Goal: Information Seeking & Learning: Learn about a topic

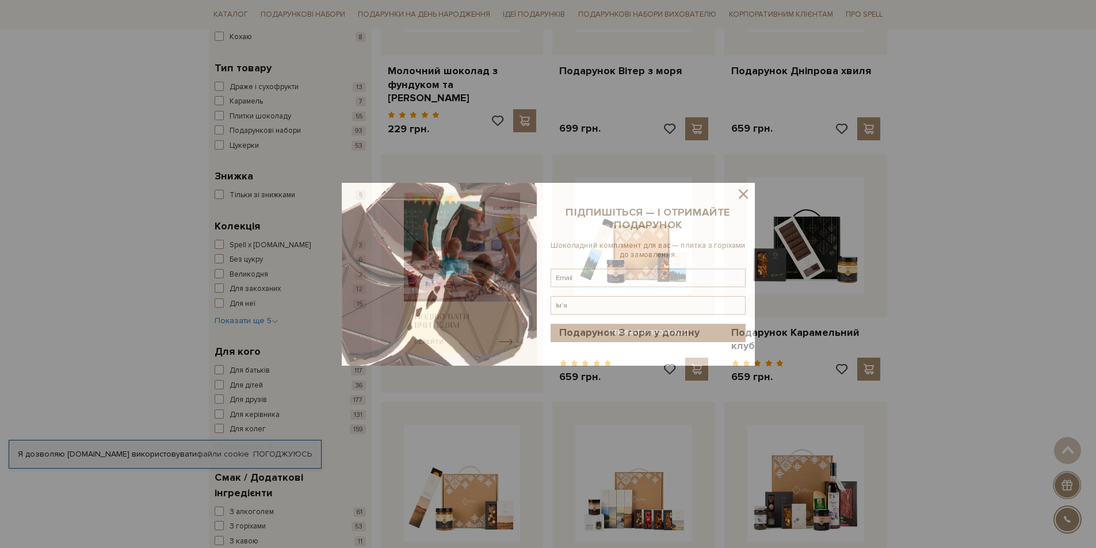
scroll to position [345, 0]
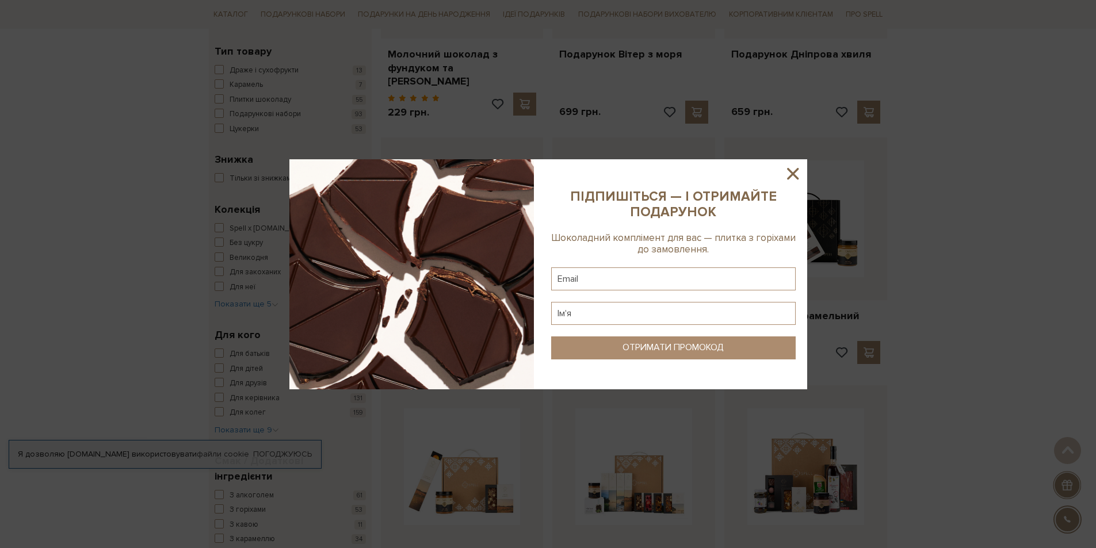
click at [792, 174] on icon at bounding box center [793, 174] width 12 height 12
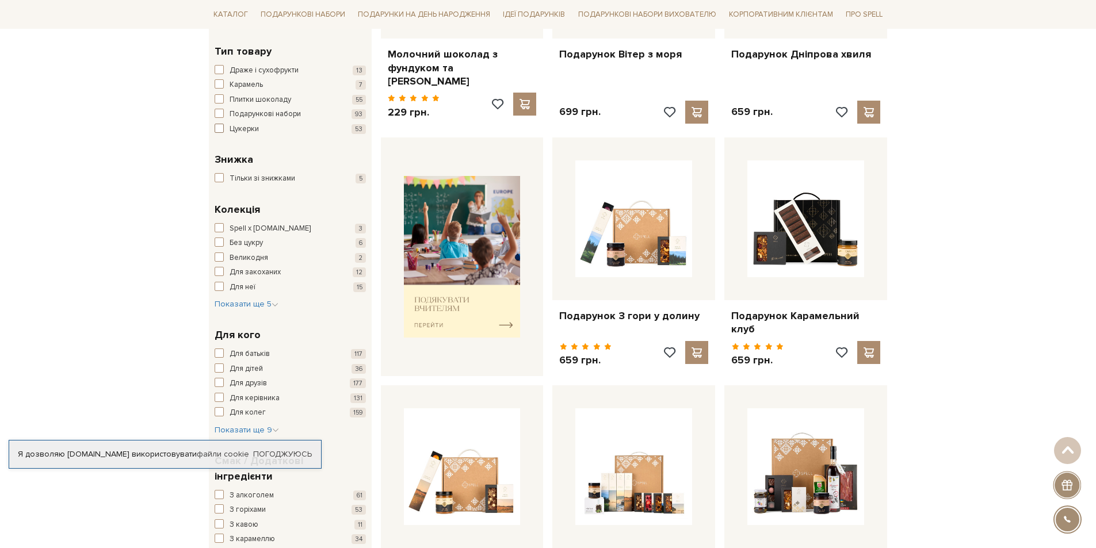
click at [218, 127] on span "button" at bounding box center [219, 128] width 9 height 9
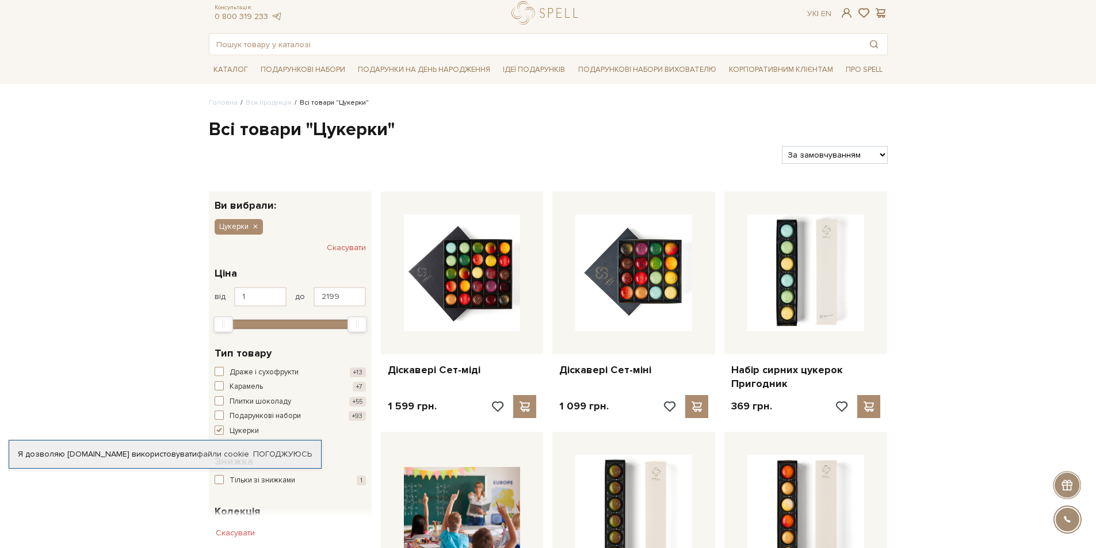
scroll to position [115, 0]
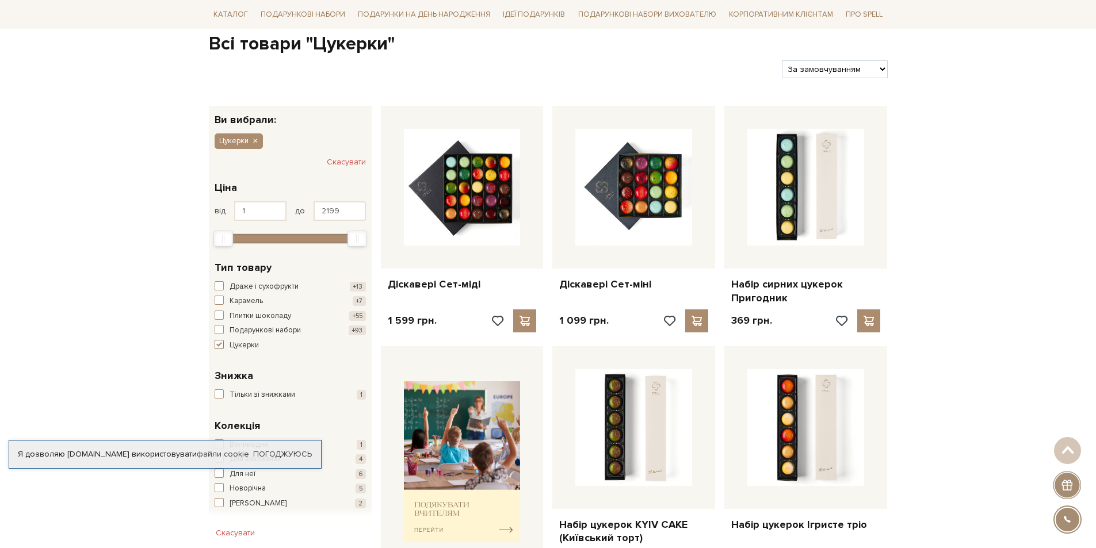
click at [219, 343] on span "button" at bounding box center [219, 344] width 9 height 9
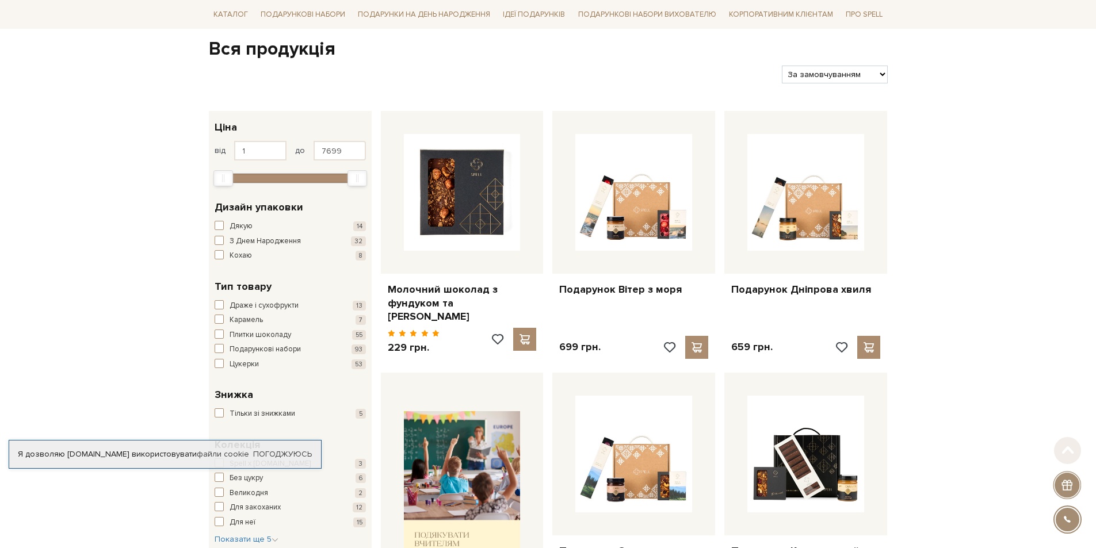
scroll to position [115, 0]
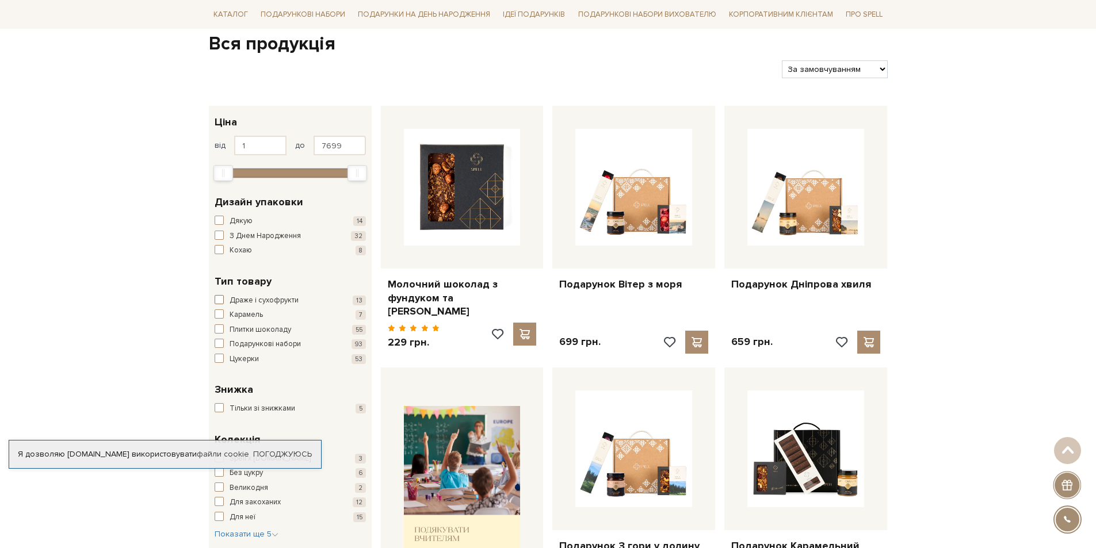
click at [219, 299] on span "button" at bounding box center [219, 299] width 9 height 9
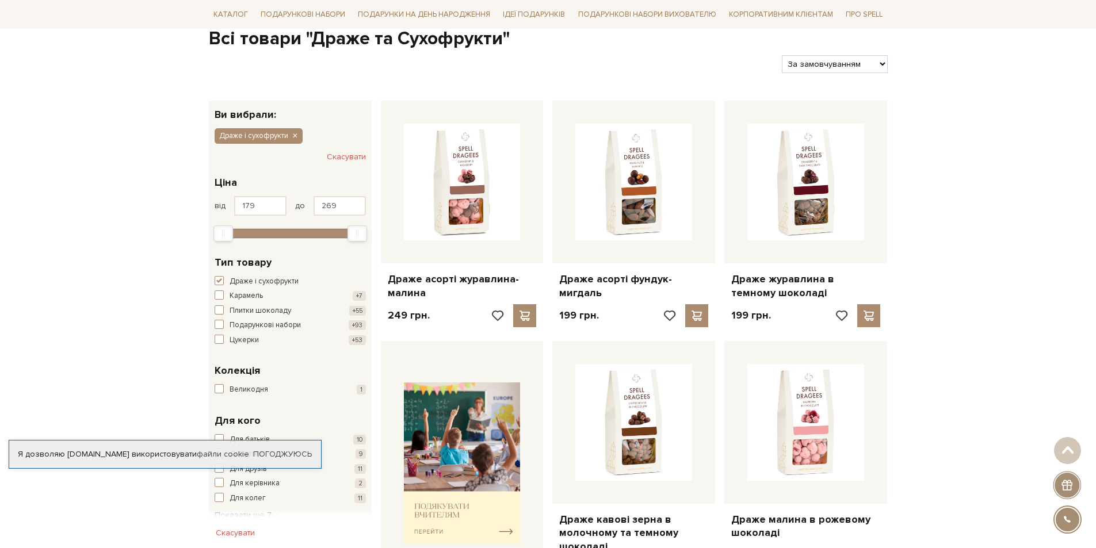
scroll to position [115, 0]
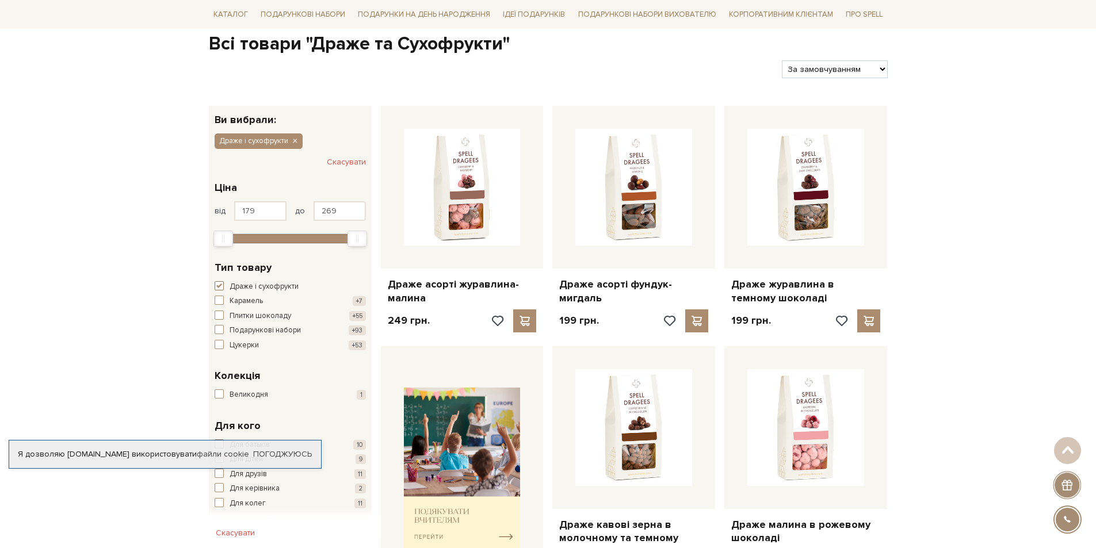
click at [219, 285] on span "button" at bounding box center [219, 285] width 9 height 9
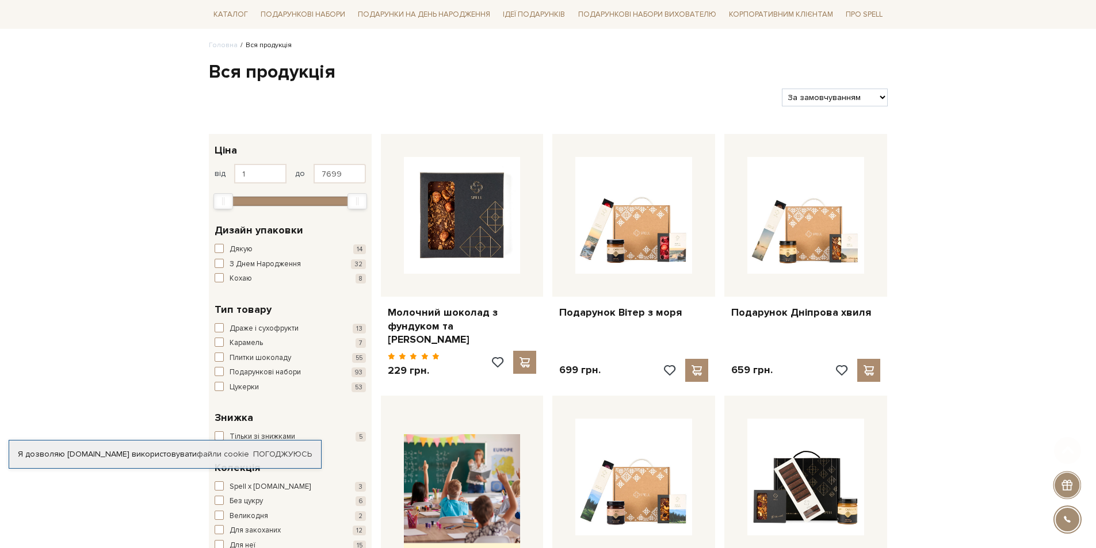
scroll to position [173, 0]
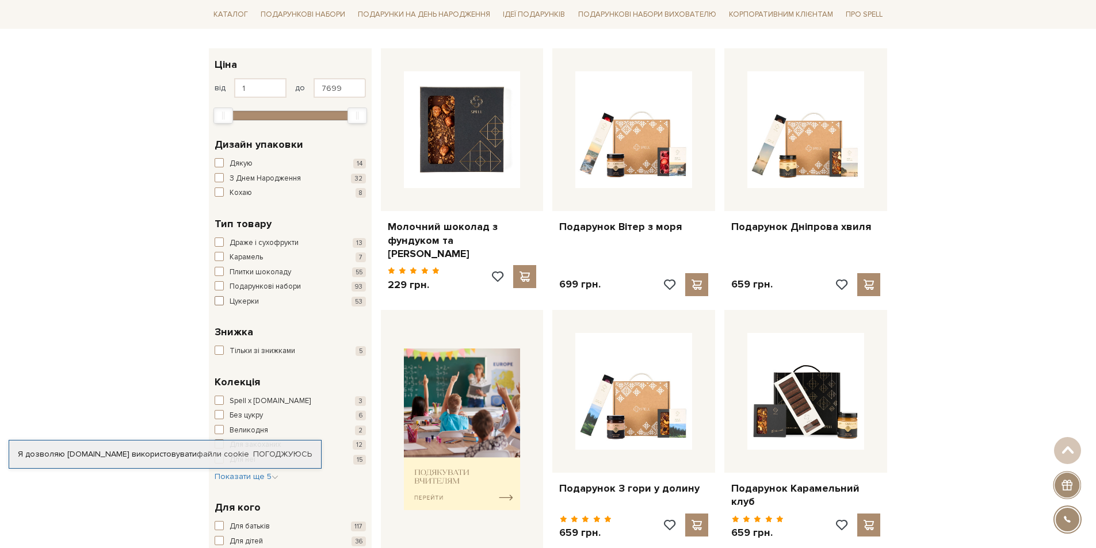
click at [218, 303] on span "button" at bounding box center [219, 300] width 9 height 9
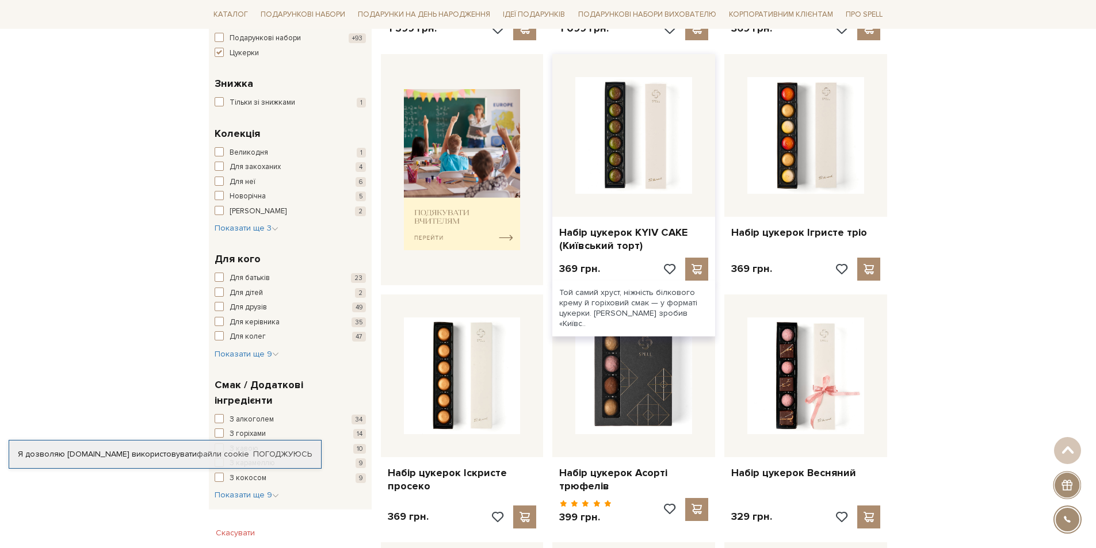
scroll to position [403, 0]
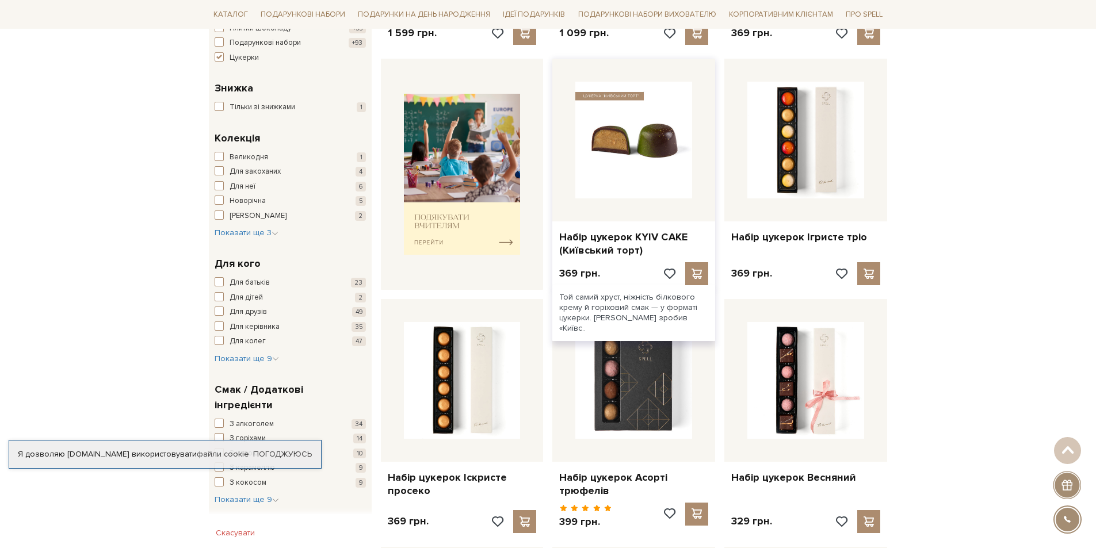
click at [611, 180] on img at bounding box center [633, 140] width 117 height 117
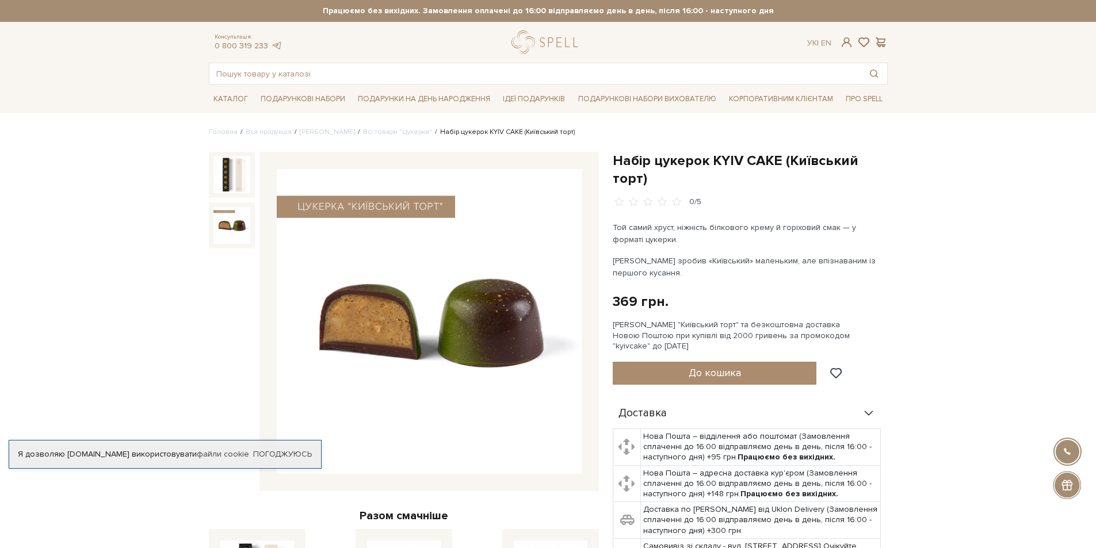
click at [238, 235] on img at bounding box center [231, 225] width 37 height 37
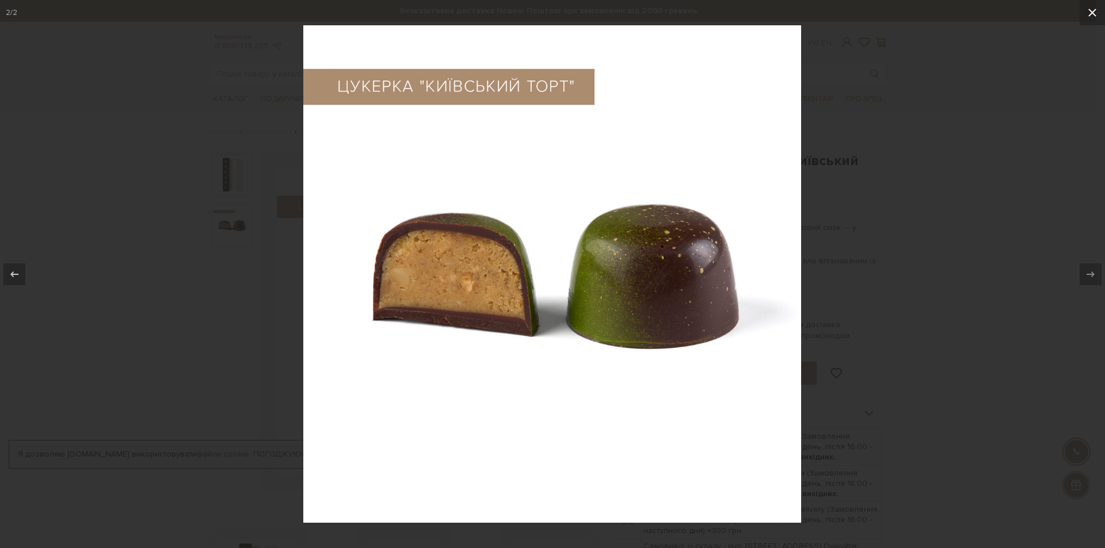
click at [1095, 12] on icon at bounding box center [1092, 13] width 14 height 14
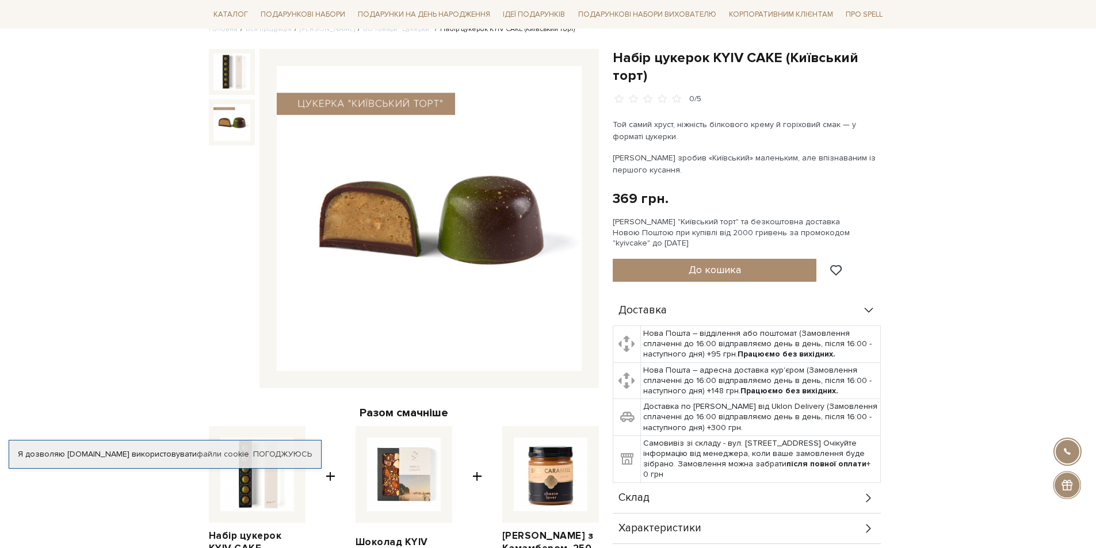
scroll to position [115, 0]
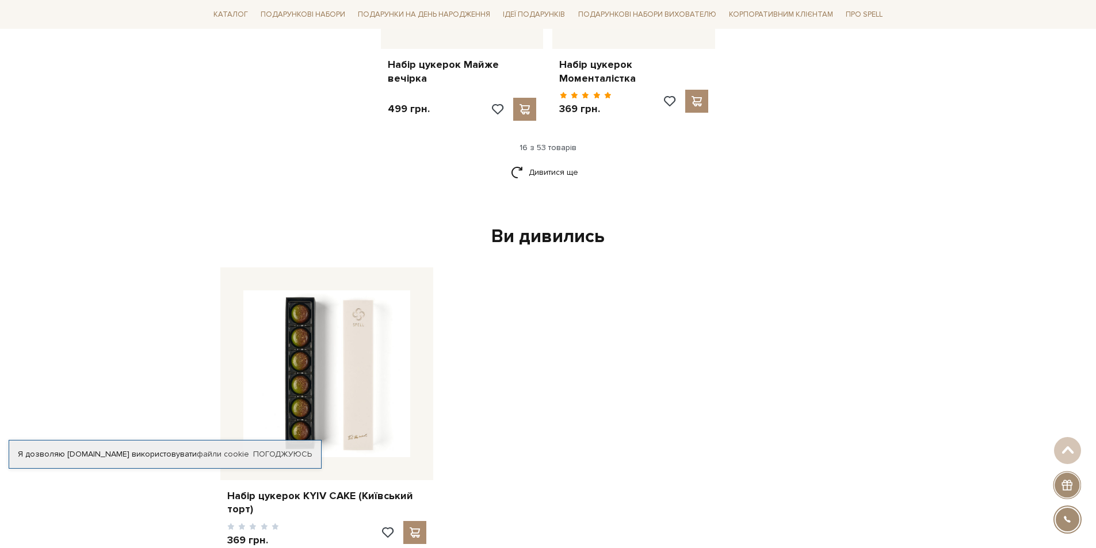
scroll to position [1554, 0]
click at [556, 161] on link "Дивитися ще" at bounding box center [548, 171] width 75 height 20
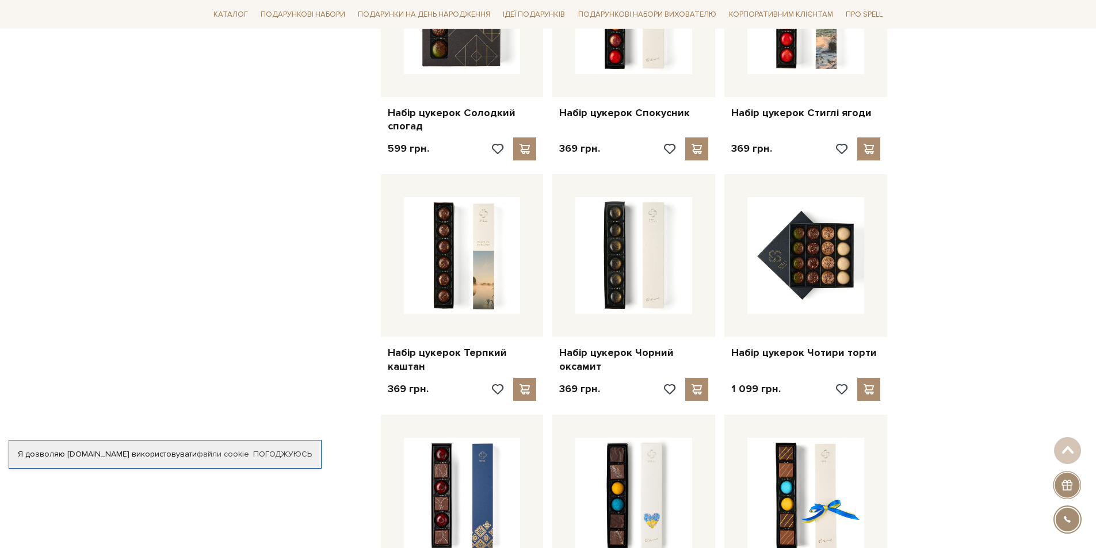
scroll to position [2014, 0]
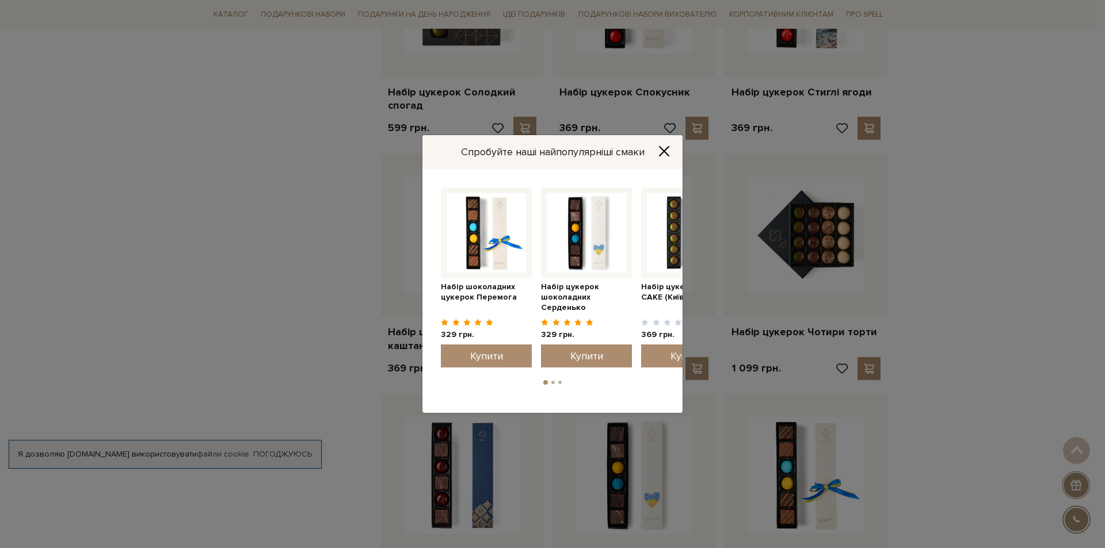
click at [665, 150] on icon "Close" at bounding box center [663, 151] width 9 height 9
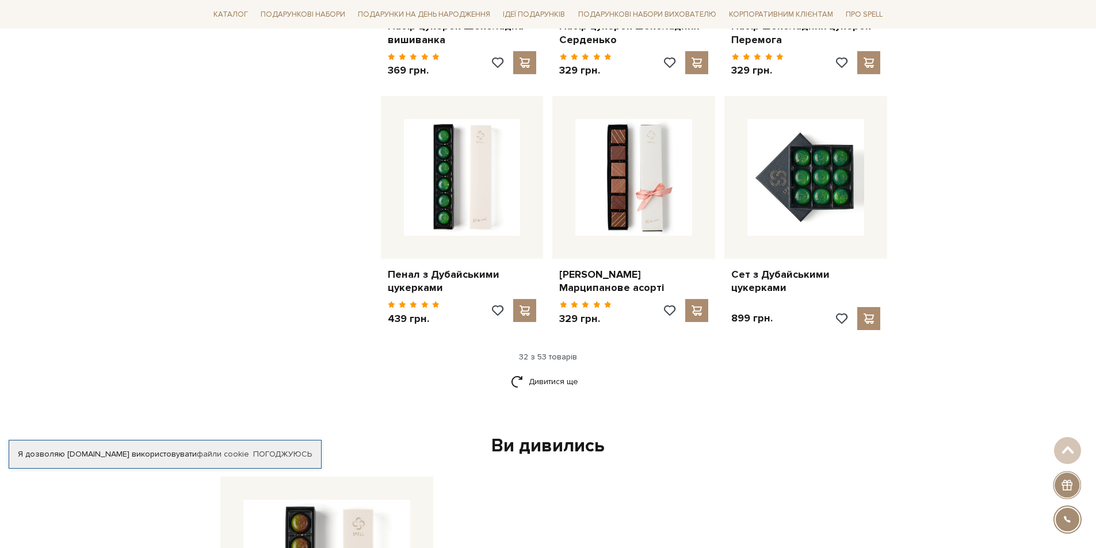
scroll to position [2590, 0]
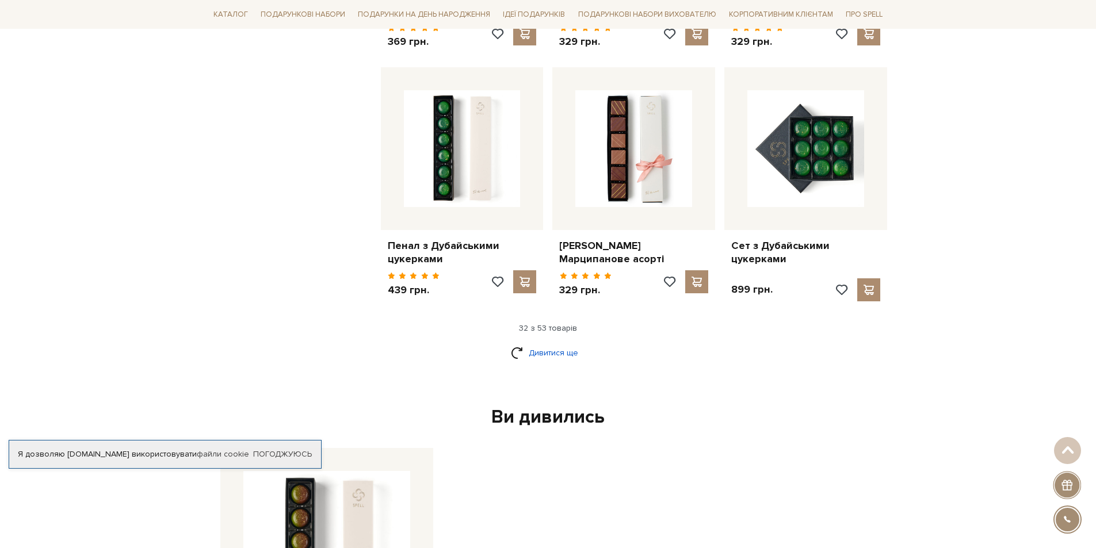
click at [542, 343] on link "Дивитися ще" at bounding box center [548, 353] width 75 height 20
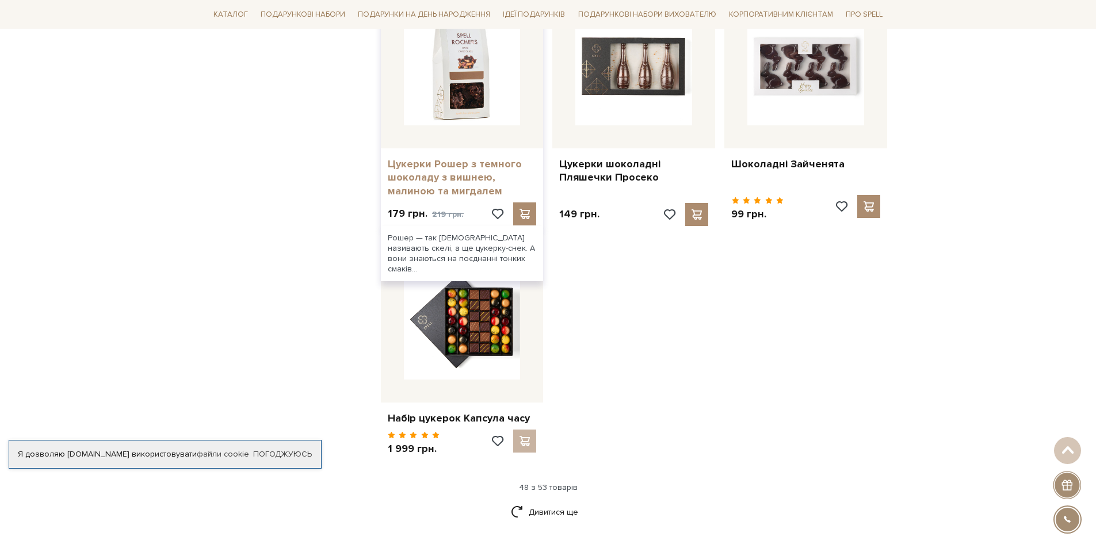
scroll to position [3856, 0]
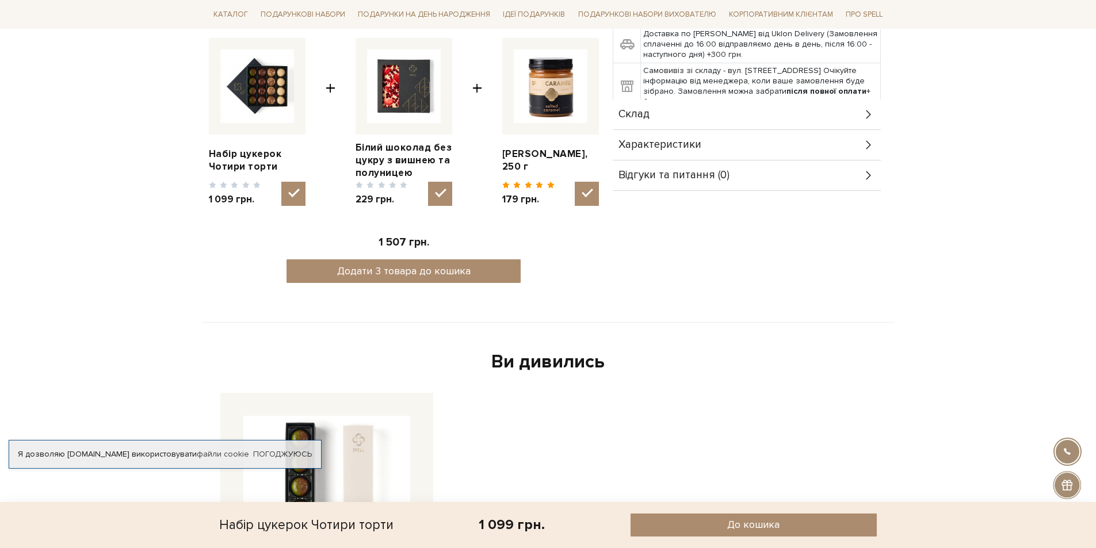
scroll to position [518, 0]
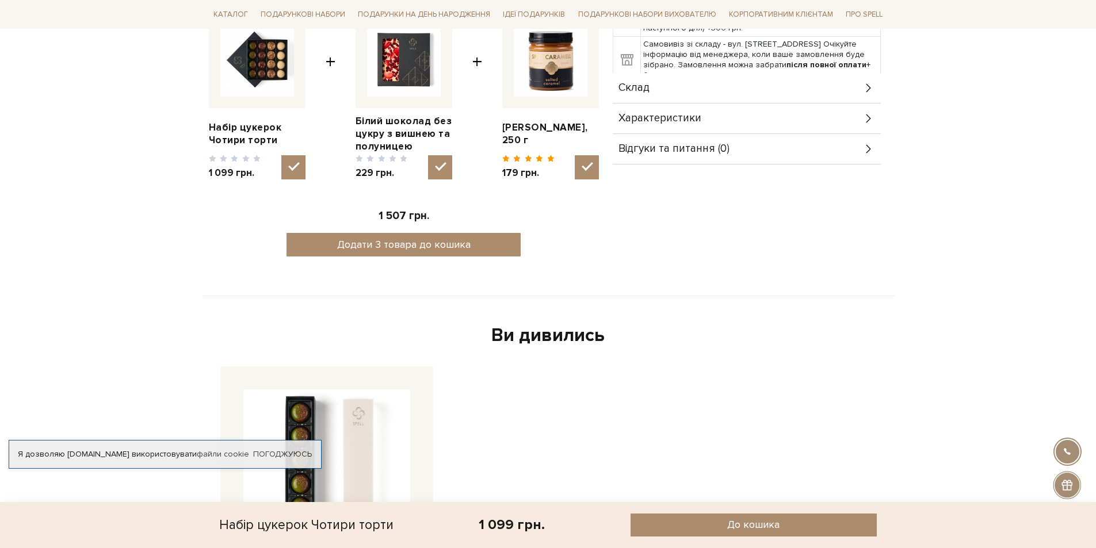
click at [657, 109] on div "Характеристики" at bounding box center [747, 119] width 268 height 30
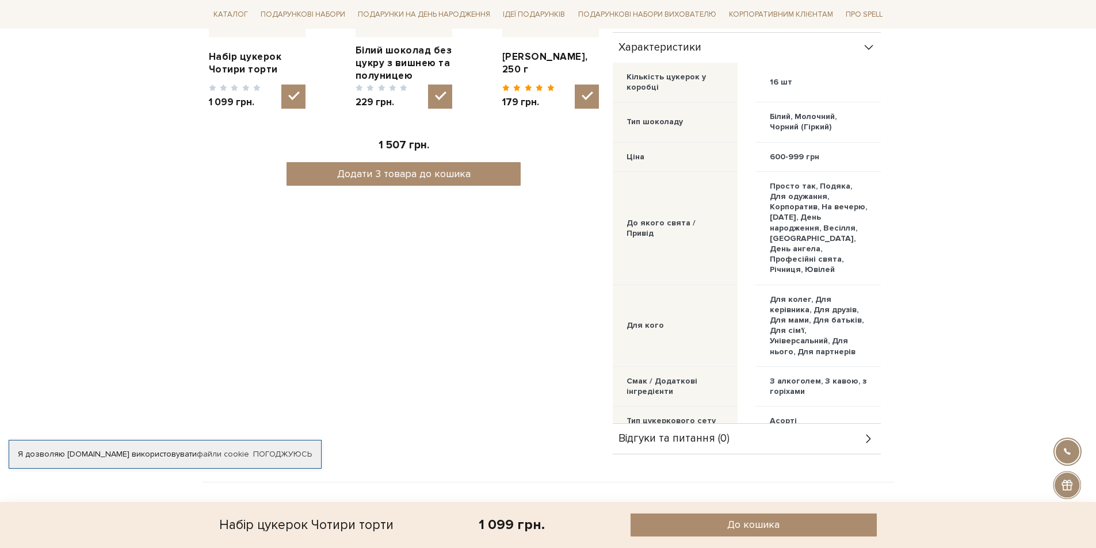
scroll to position [633, 0]
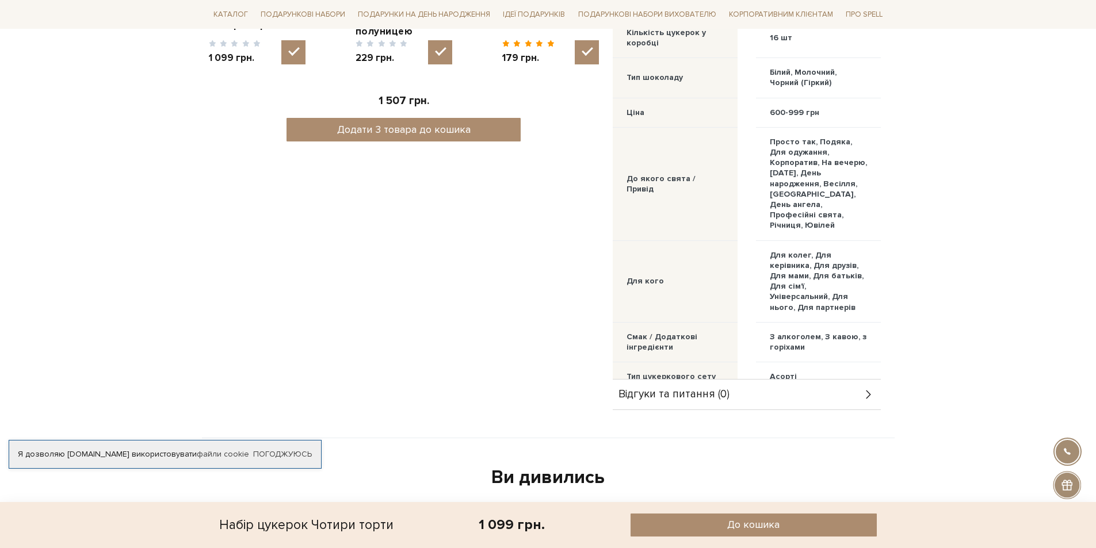
click at [748, 395] on div "Відгуки та питання (0)" at bounding box center [747, 395] width 268 height 30
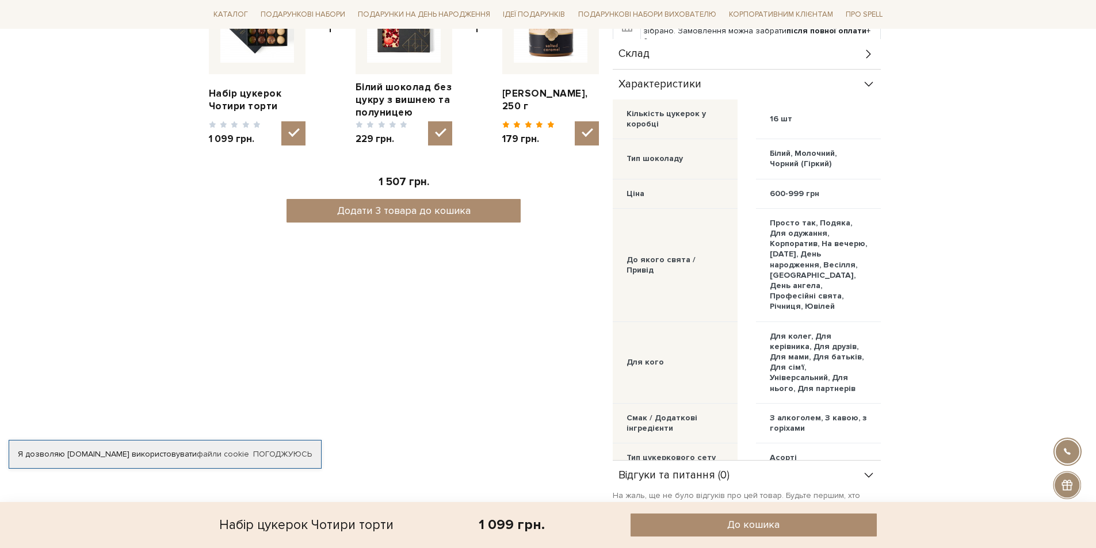
scroll to position [403, 0]
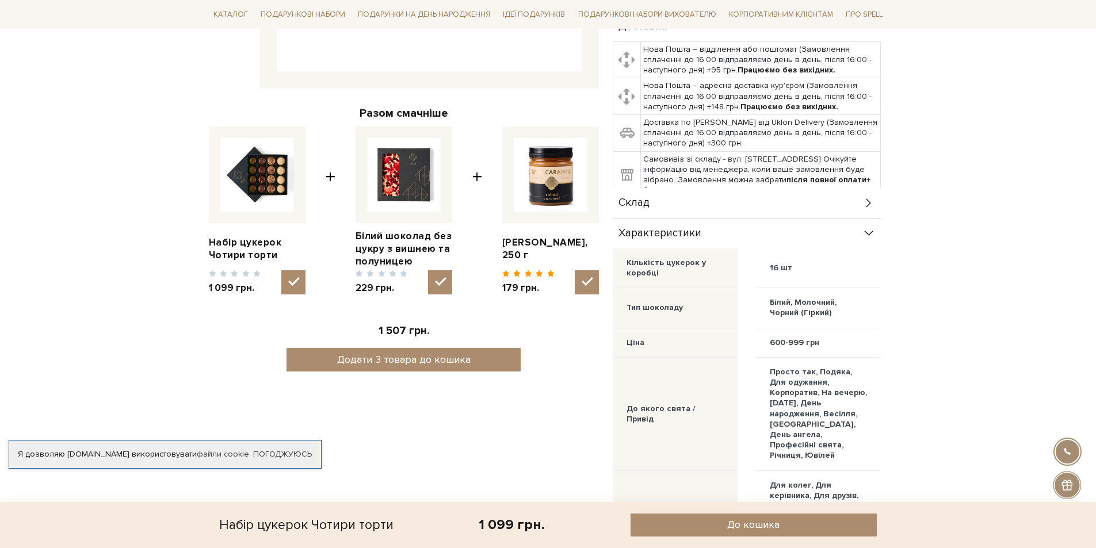
click at [741, 205] on div "Склад" at bounding box center [747, 203] width 268 height 30
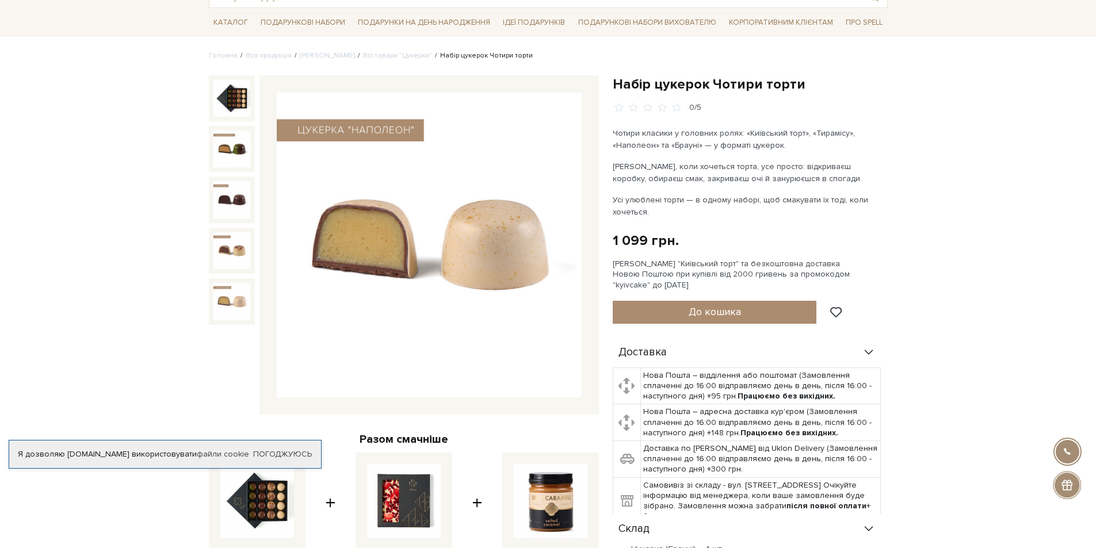
scroll to position [58, 0]
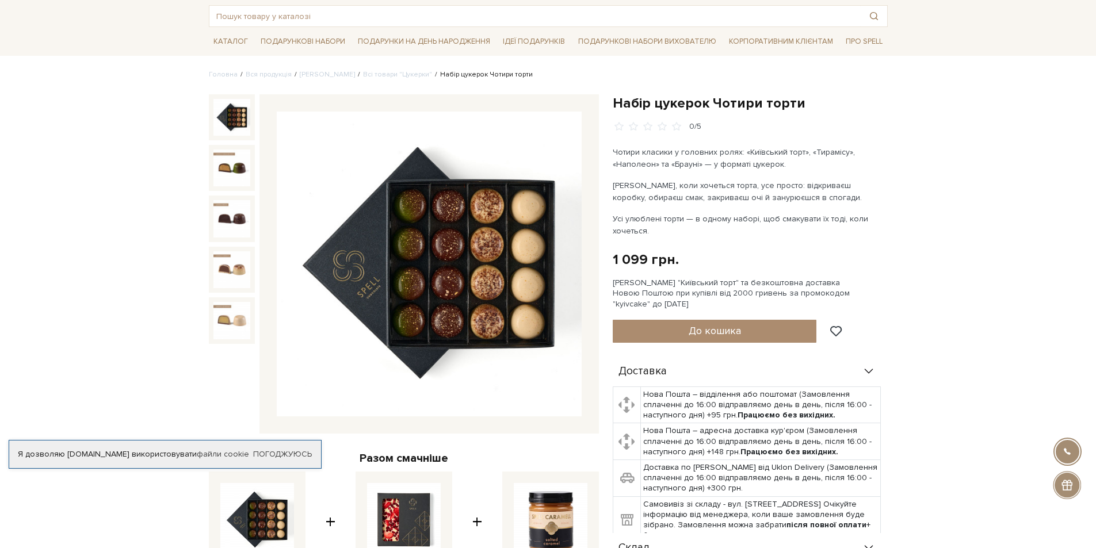
click at [237, 122] on img at bounding box center [231, 117] width 37 height 37
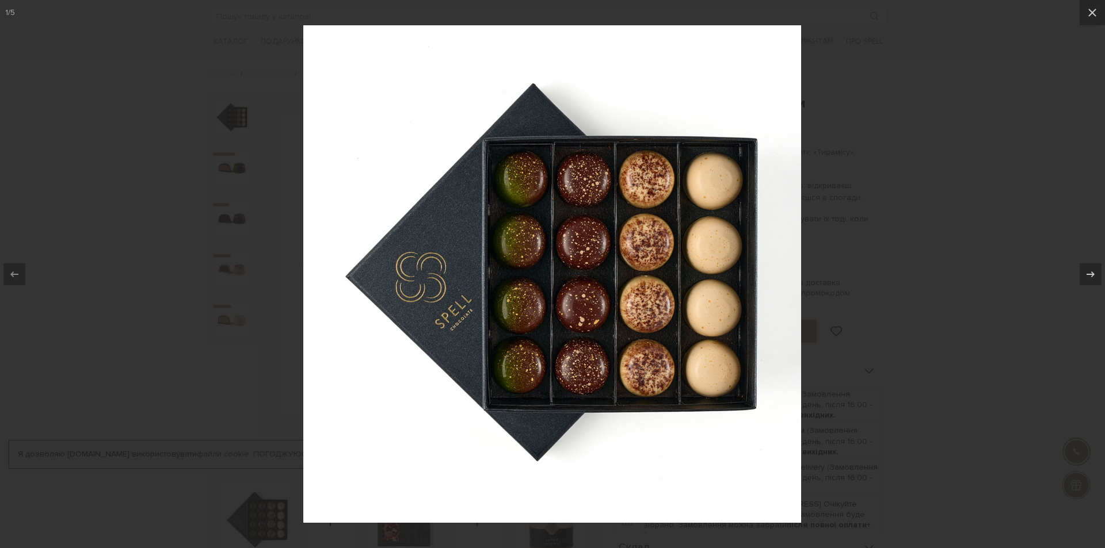
click at [963, 236] on div at bounding box center [552, 274] width 1105 height 548
